Goal: Find specific page/section: Find specific page/section

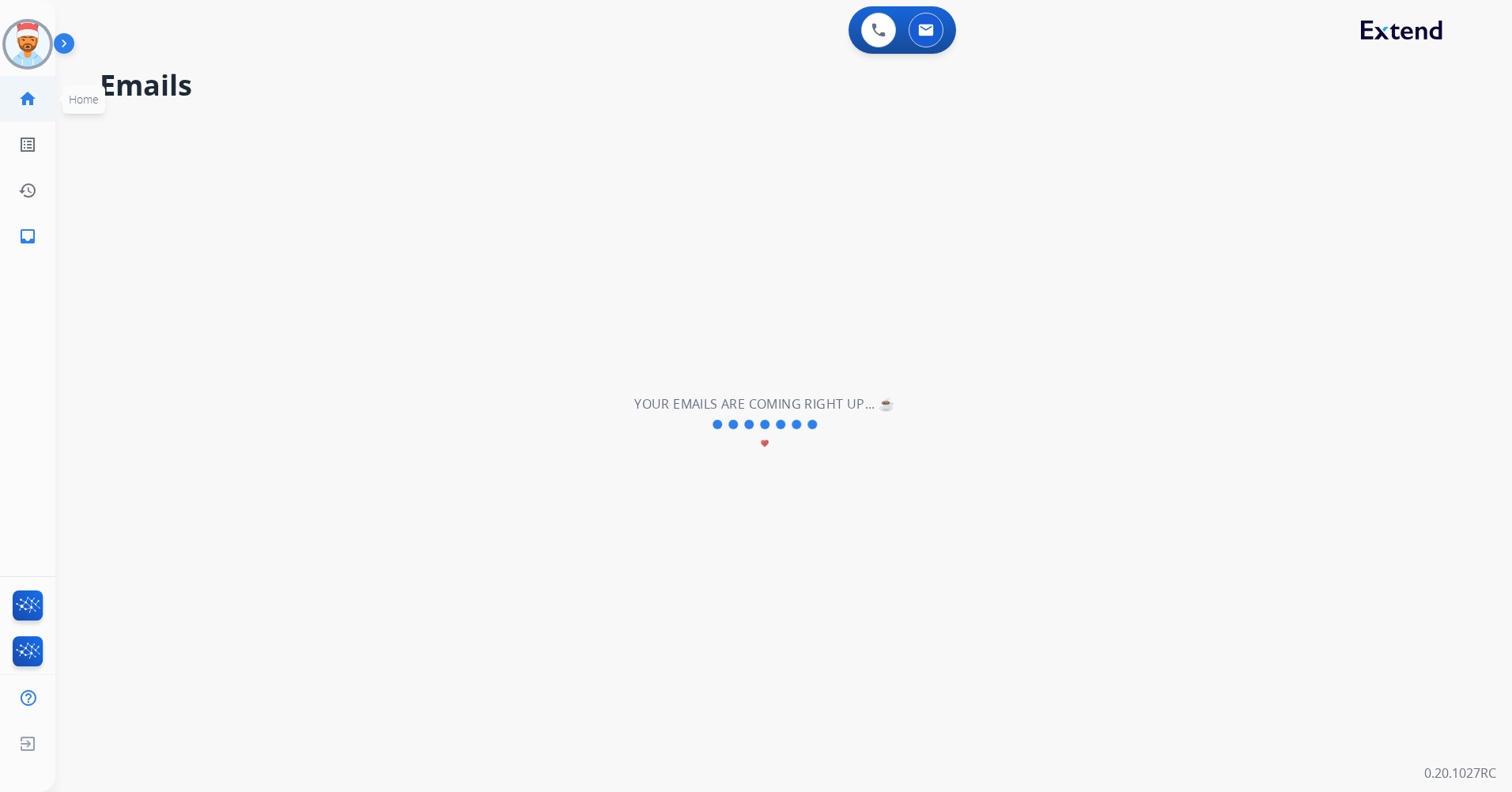
click at [25, 101] on mat-icon "home" at bounding box center [28, 99] width 19 height 19
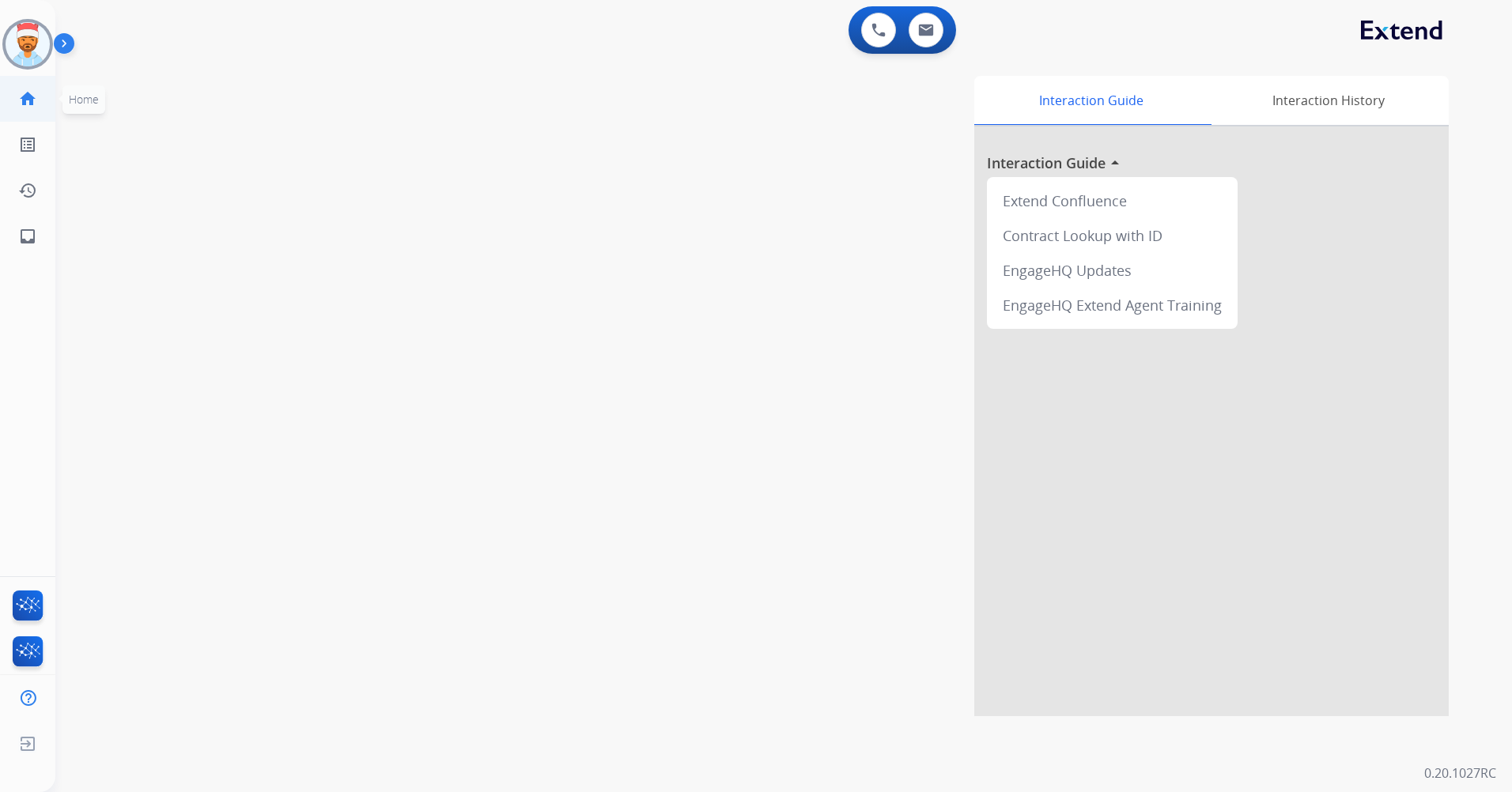
click at [22, 94] on mat-icon "home" at bounding box center [28, 99] width 19 height 19
click at [33, 244] on mat-icon "inbox" at bounding box center [28, 236] width 19 height 19
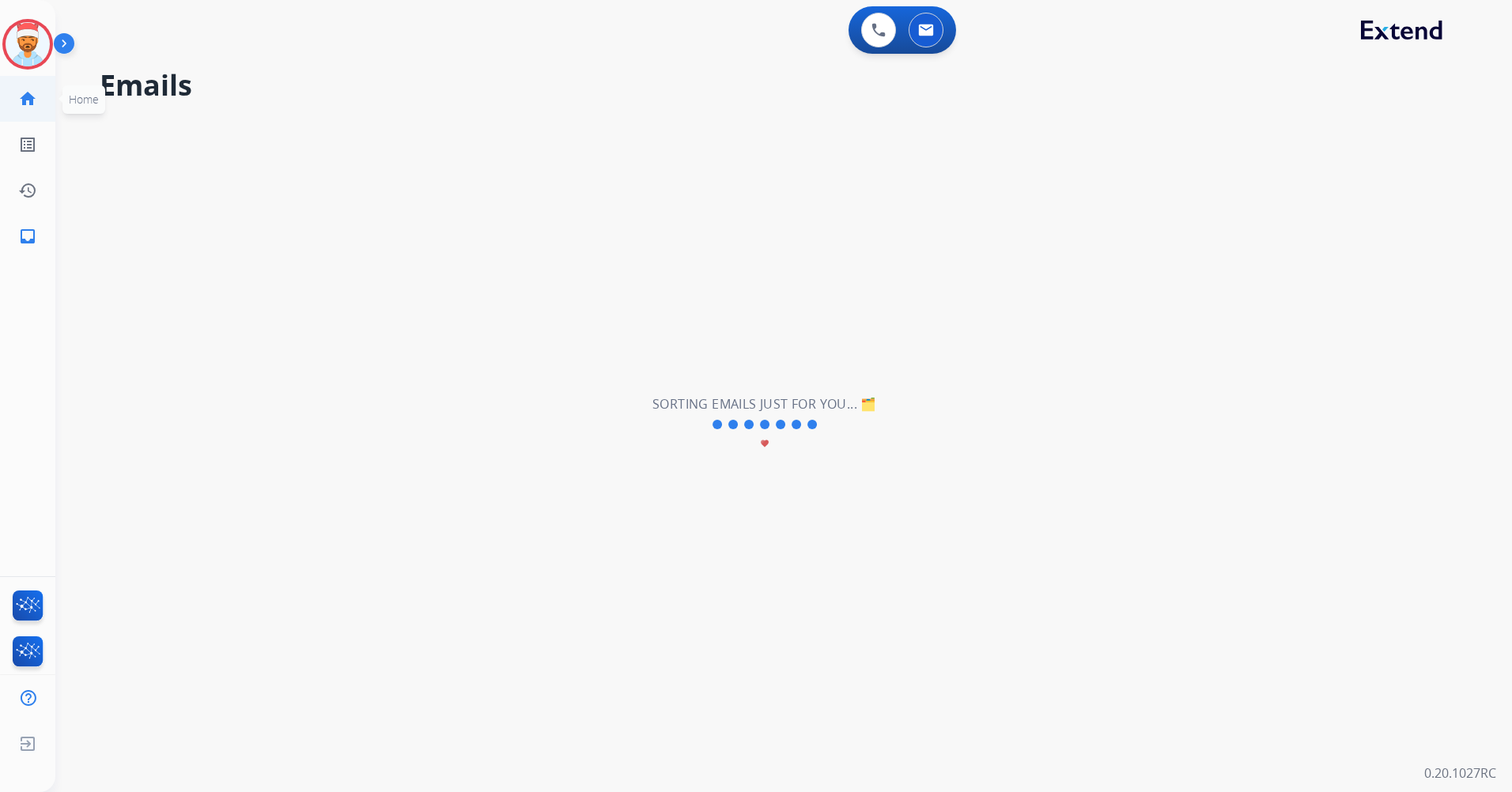
click at [33, 96] on mat-icon "home" at bounding box center [28, 99] width 19 height 19
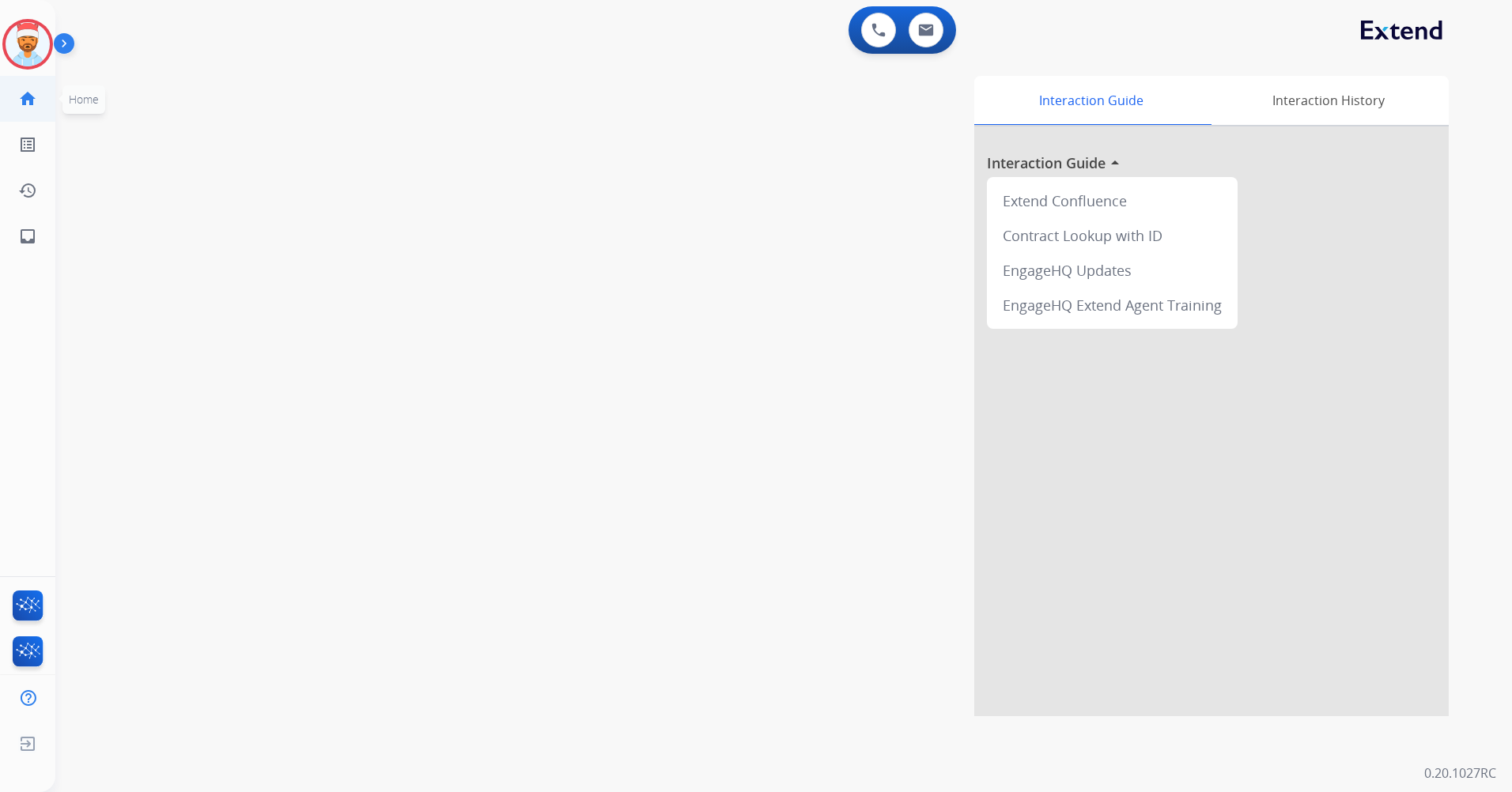
click at [29, 105] on mat-icon "home" at bounding box center [28, 99] width 19 height 19
click at [23, 231] on mat-icon "inbox" at bounding box center [28, 236] width 19 height 19
select select "**********"
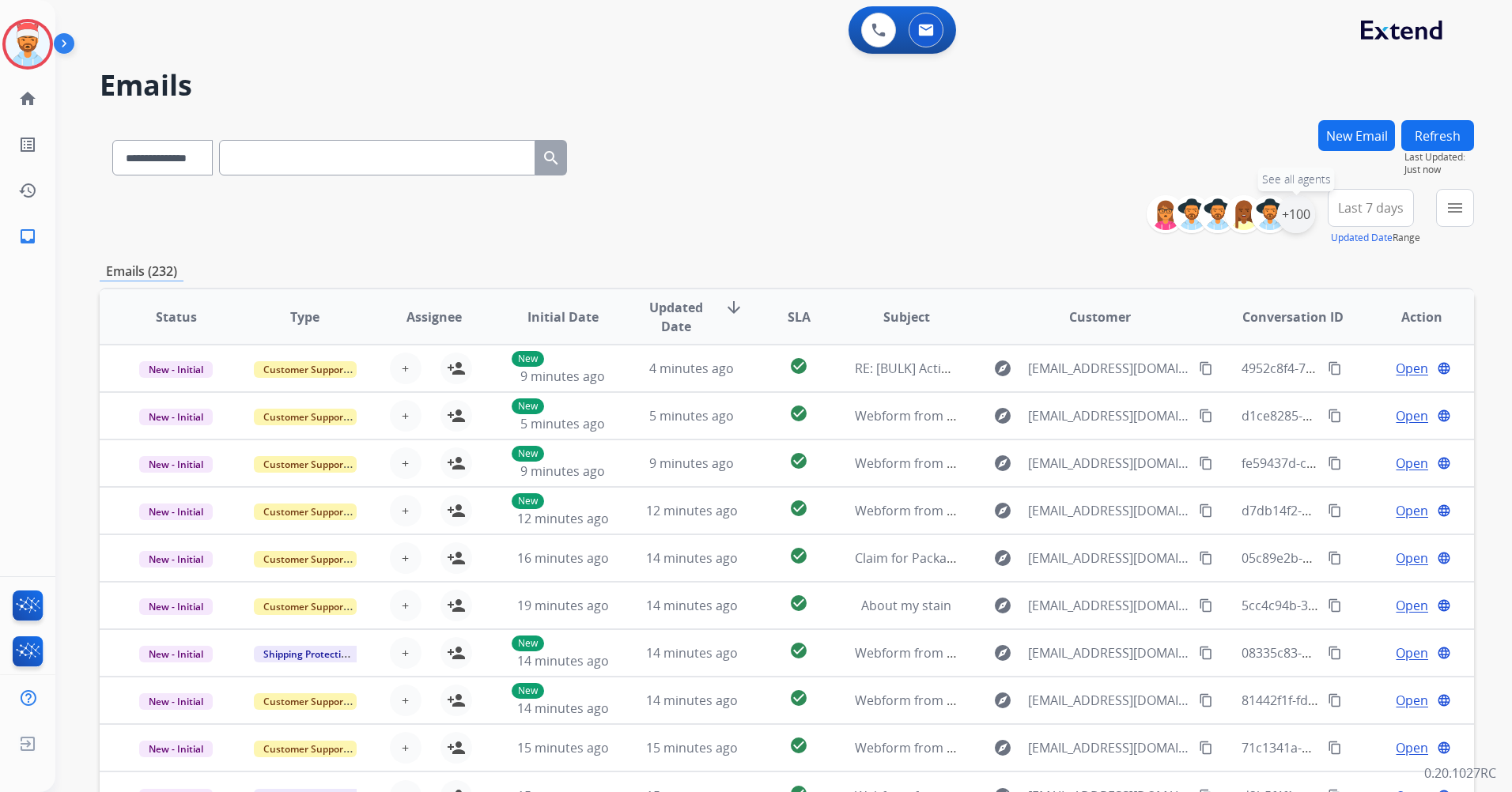
click at [1288, 207] on div "+100" at bounding box center [1296, 214] width 38 height 38
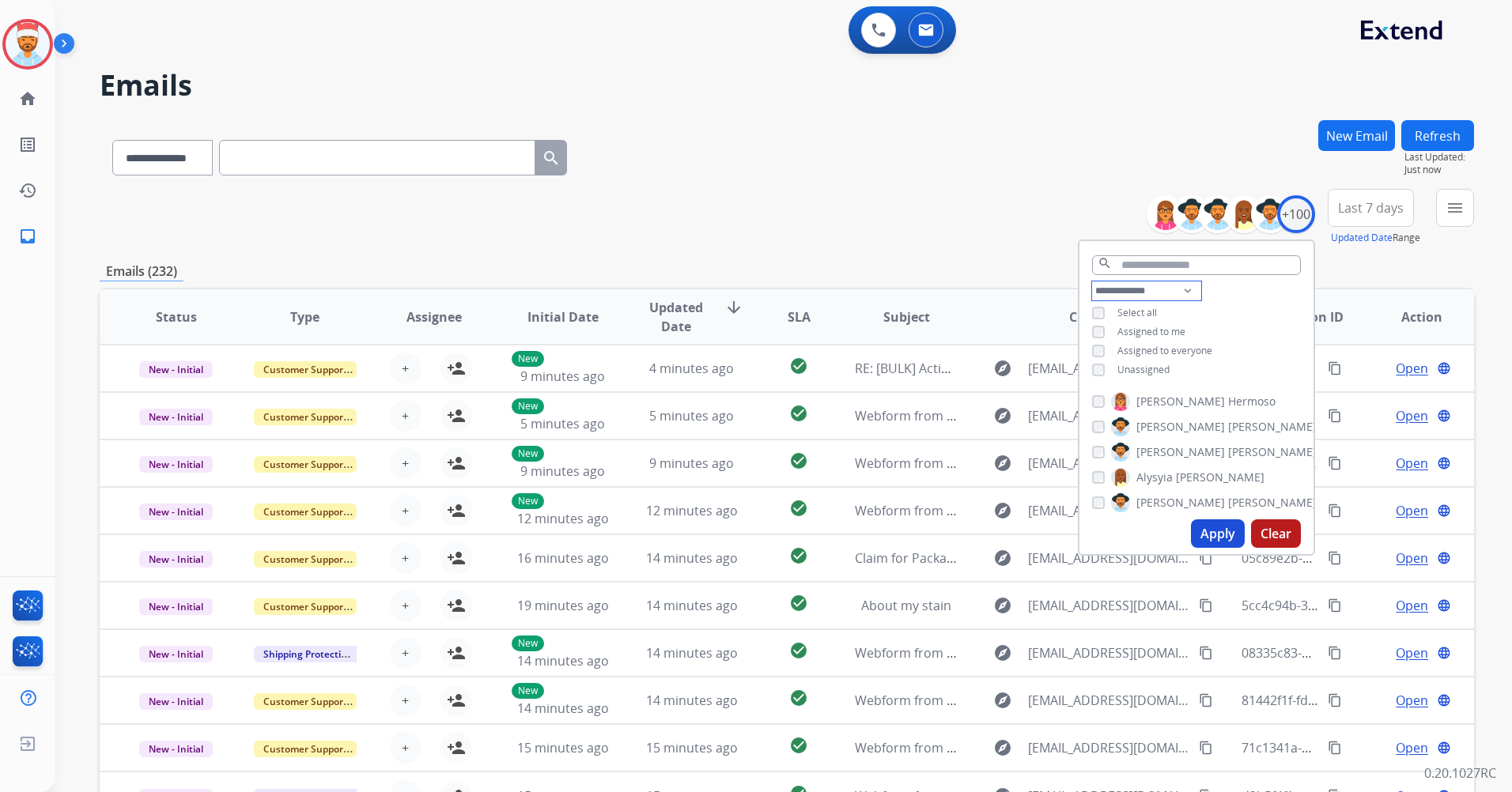
drag, startPoint x: 1115, startPoint y: 288, endPoint x: 1120, endPoint y: 301, distance: 13.9
click at [1115, 288] on select "**********" at bounding box center [1146, 291] width 109 height 19
select select "**********"
click at [1092, 281] on select "**********" at bounding box center [1146, 291] width 109 height 19
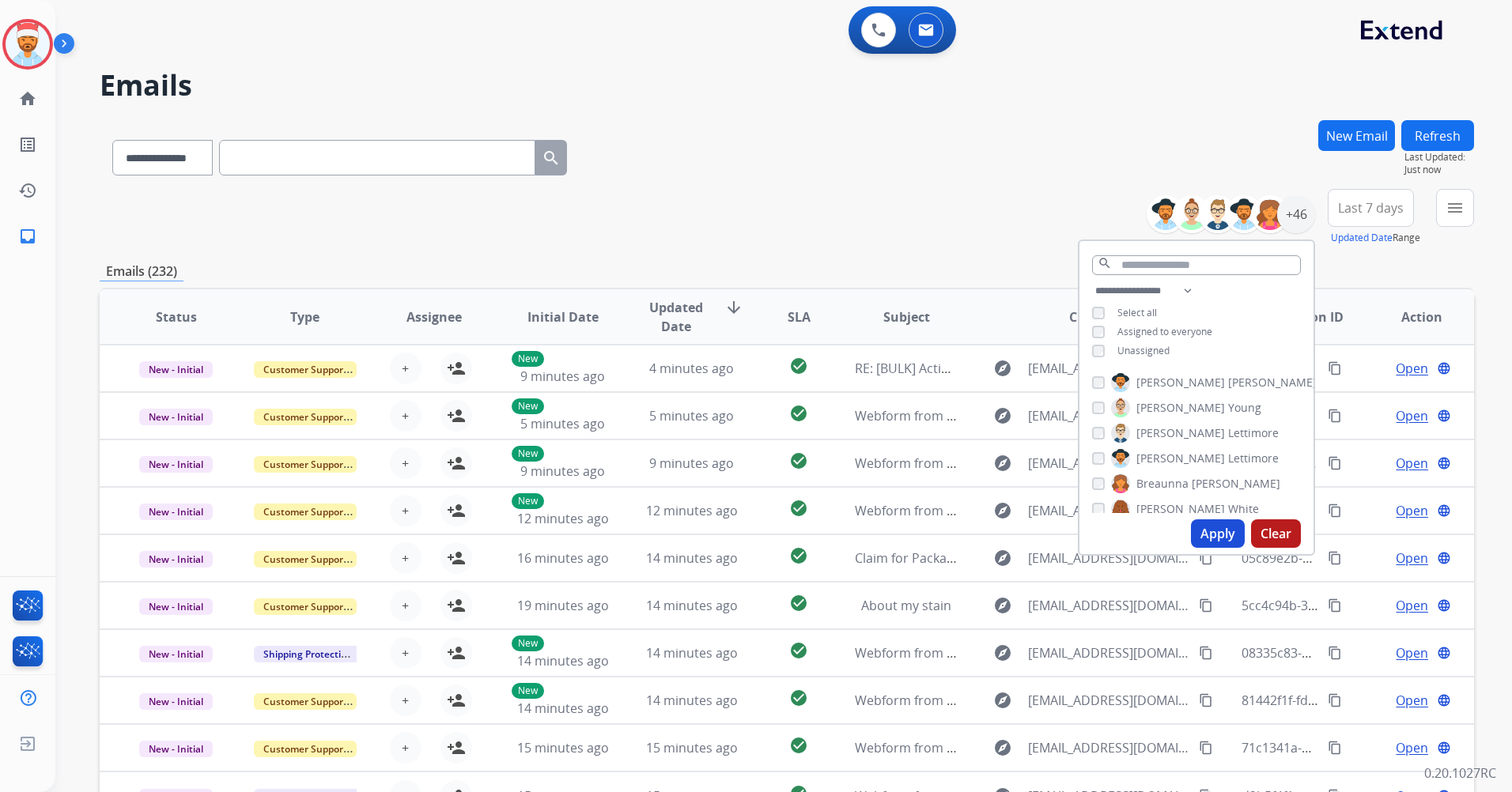
click at [1211, 541] on button "Apply" at bounding box center [1218, 534] width 54 height 29
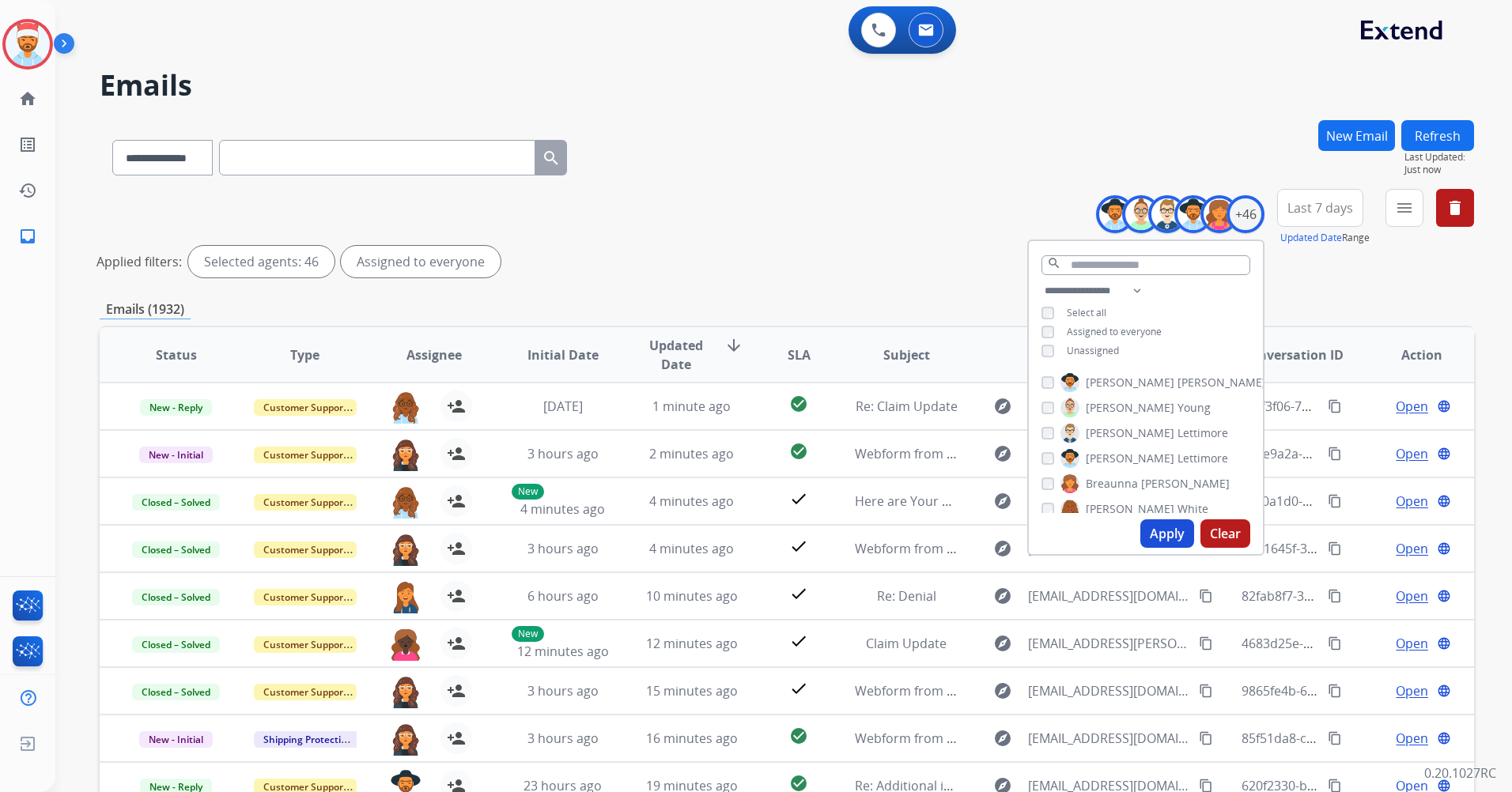
click at [1152, 529] on button "Apply" at bounding box center [1167, 534] width 54 height 29
drag, startPoint x: 1304, startPoint y: 304, endPoint x: 1312, endPoint y: 306, distance: 8.2
click at [1307, 304] on div "Emails (1932)" at bounding box center [787, 309] width 1374 height 20
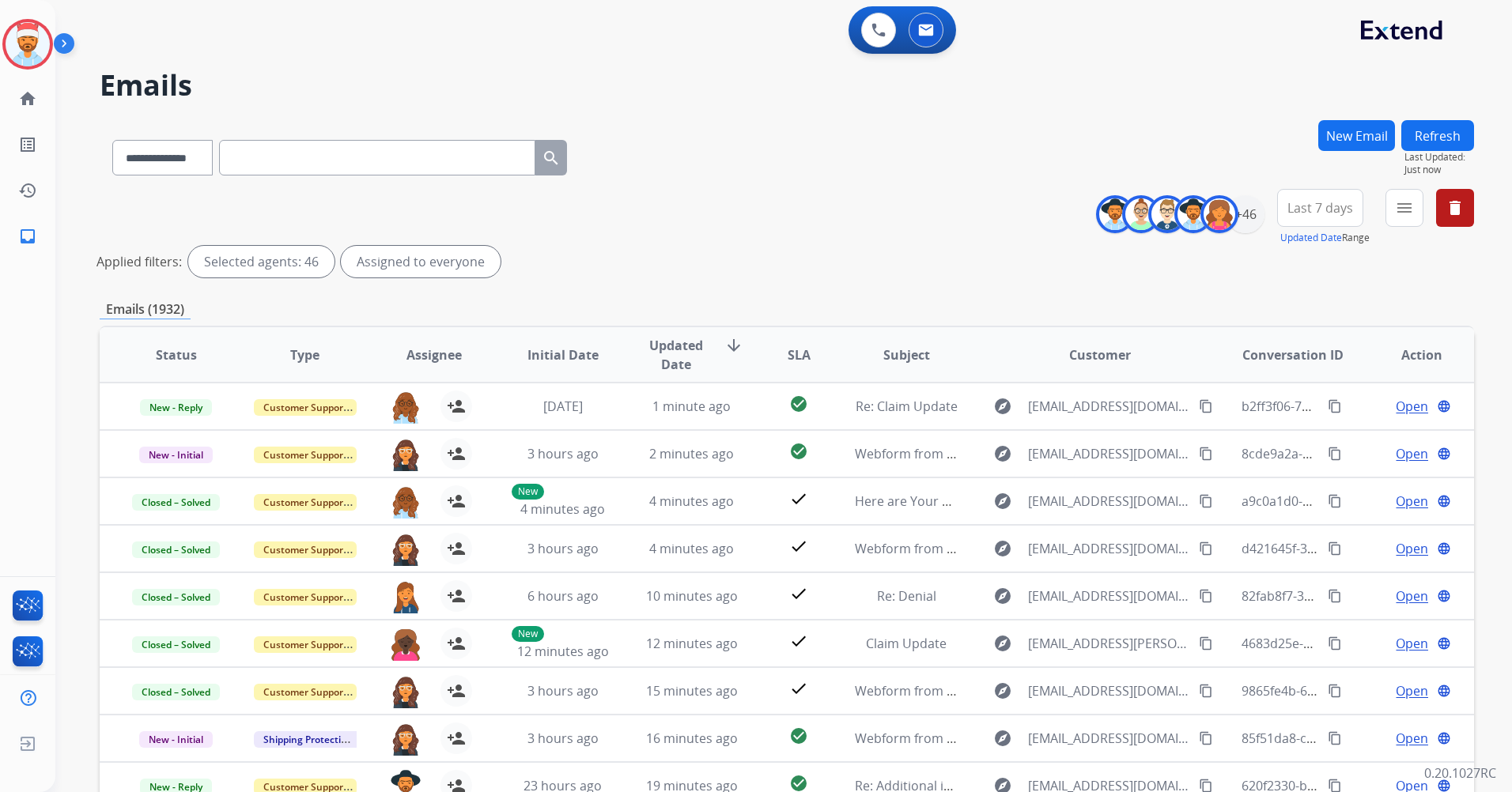
click at [1343, 218] on button "Last 7 days" at bounding box center [1320, 208] width 86 height 38
click at [1318, 391] on div "Last 90 days" at bounding box center [1315, 400] width 87 height 24
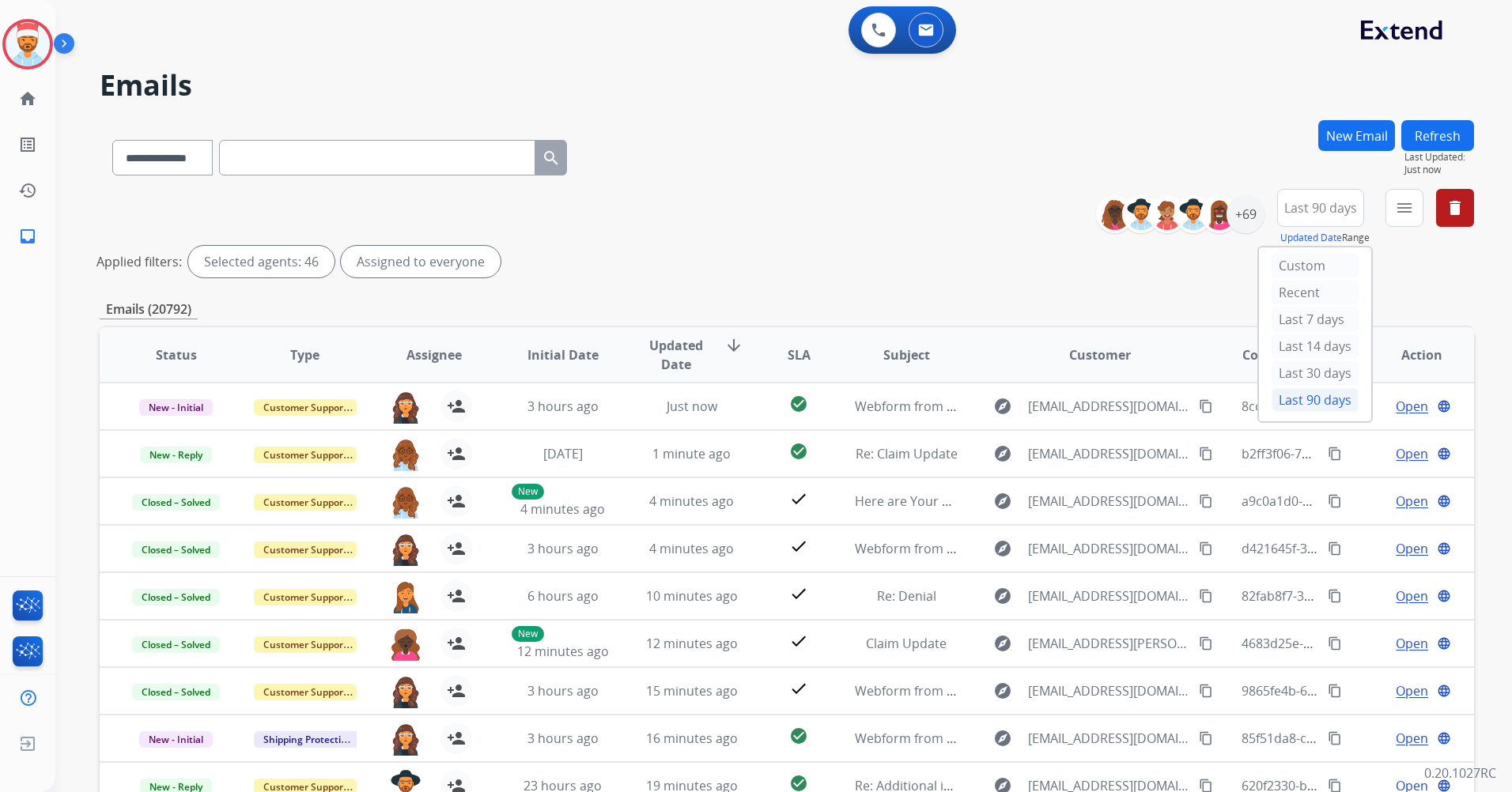
click at [1387, 277] on div "**********" at bounding box center [787, 236] width 1374 height 95
click at [1398, 211] on mat-icon "menu" at bounding box center [1404, 208] width 19 height 19
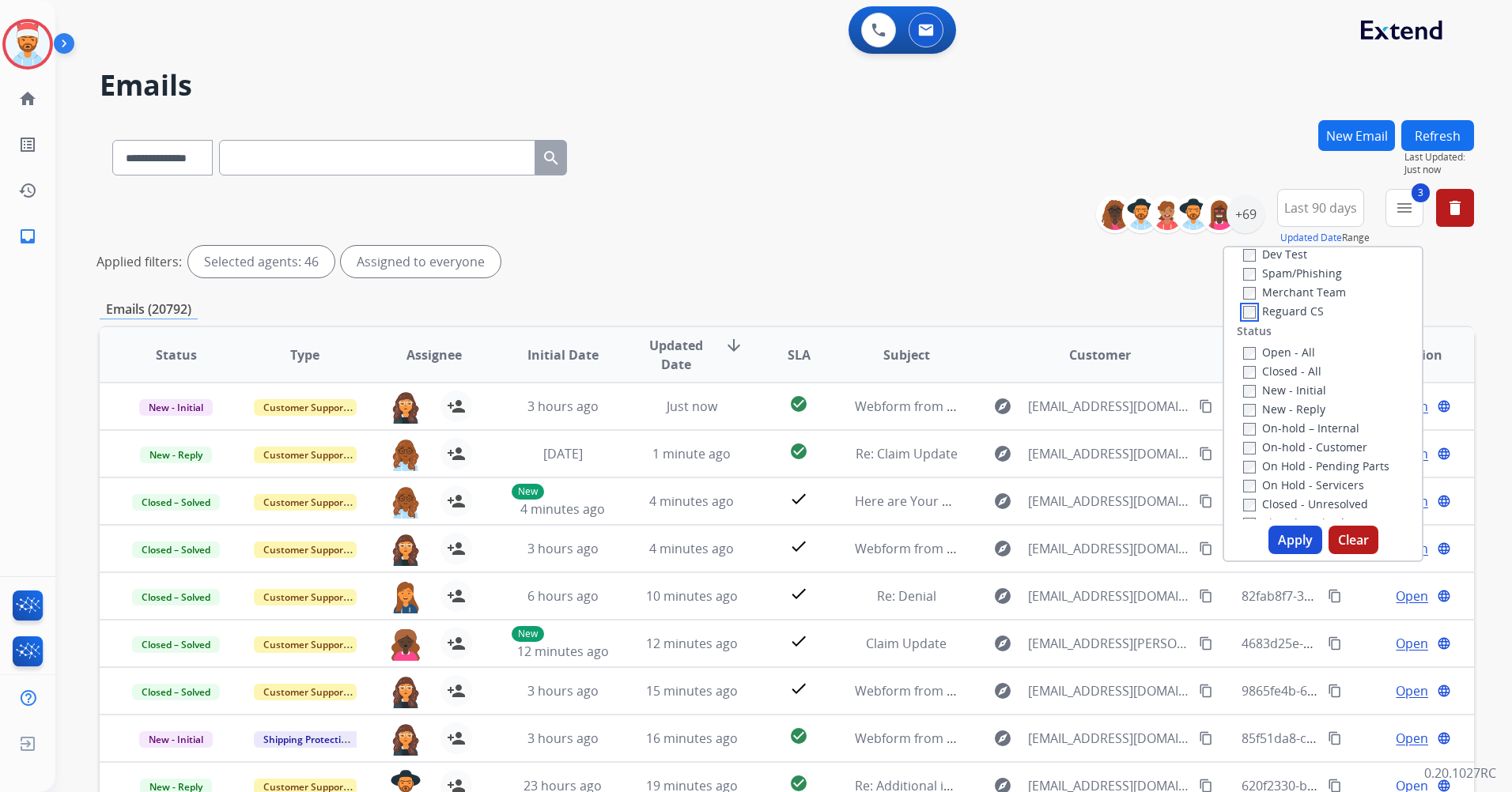
scroll to position [158, 0]
click at [1298, 535] on button "Apply" at bounding box center [1295, 540] width 54 height 29
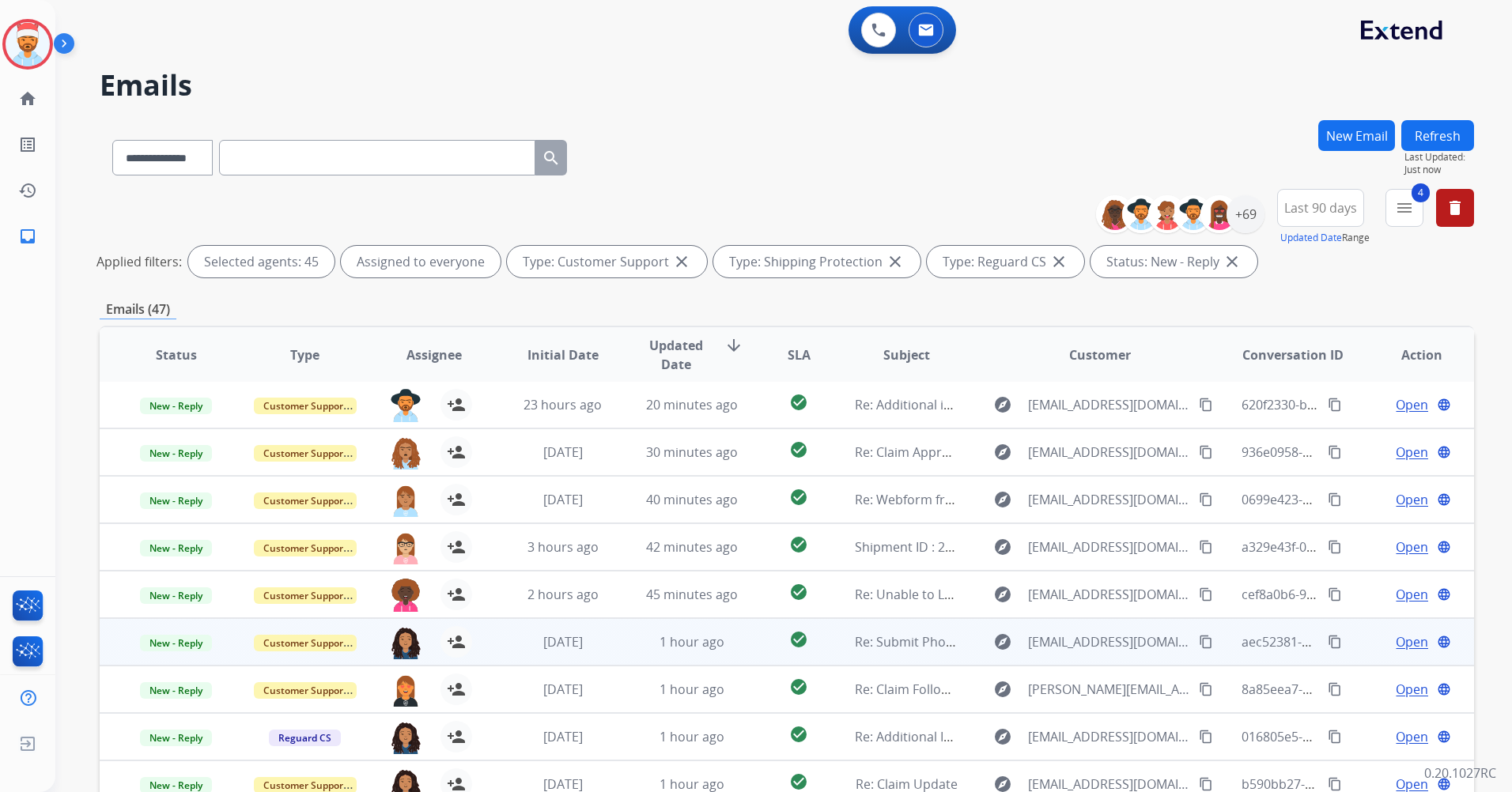
scroll to position [145, 0]
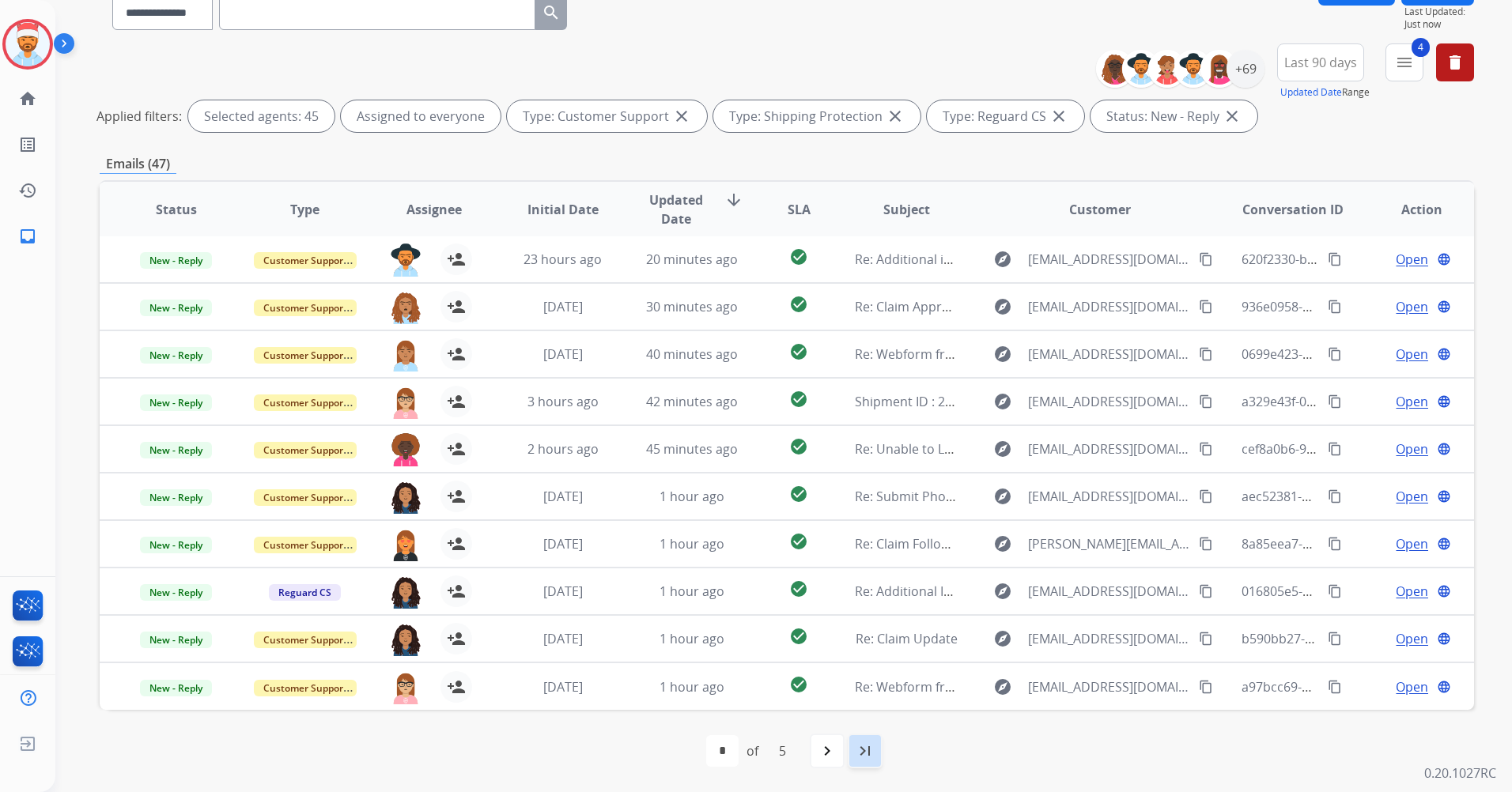
click at [862, 759] on mat-icon "last_page" at bounding box center [865, 751] width 19 height 19
select select "*"
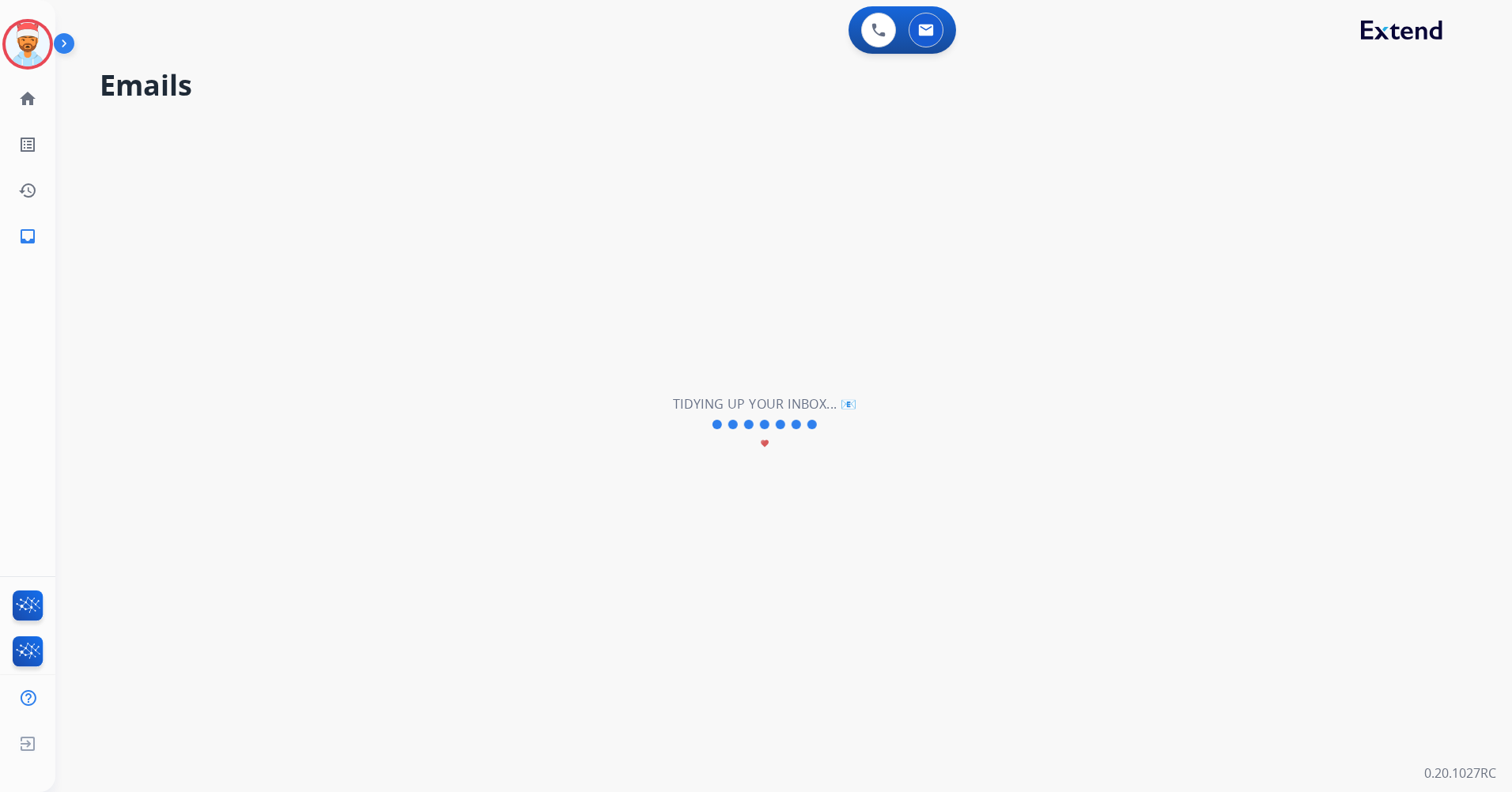
scroll to position [0, 0]
